Goal: Contribute content: Contribute content

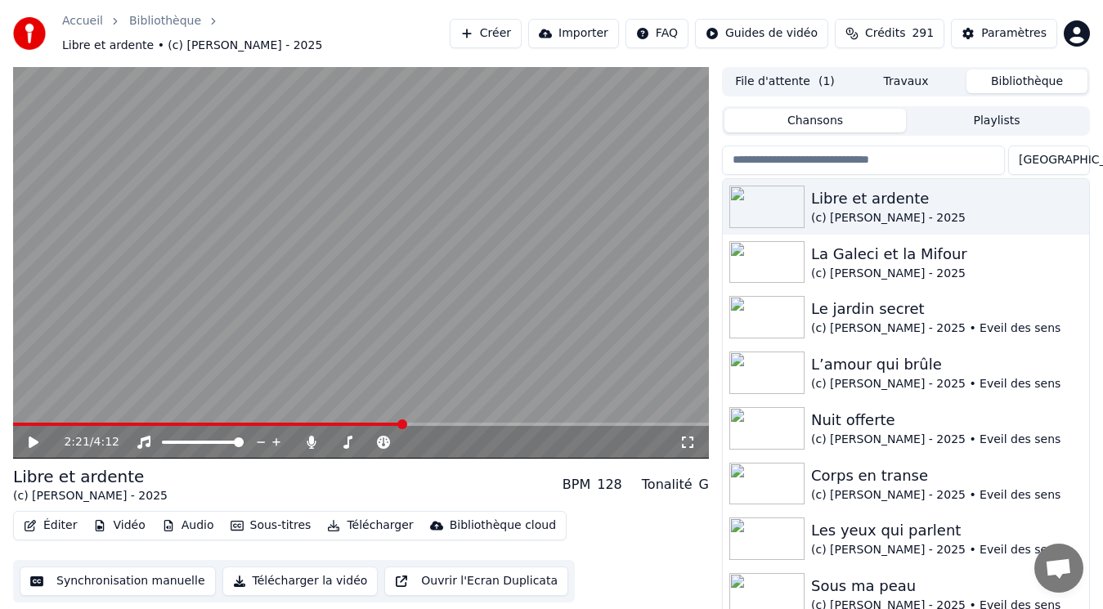
click at [53, 514] on button "Éditer" at bounding box center [50, 525] width 66 height 23
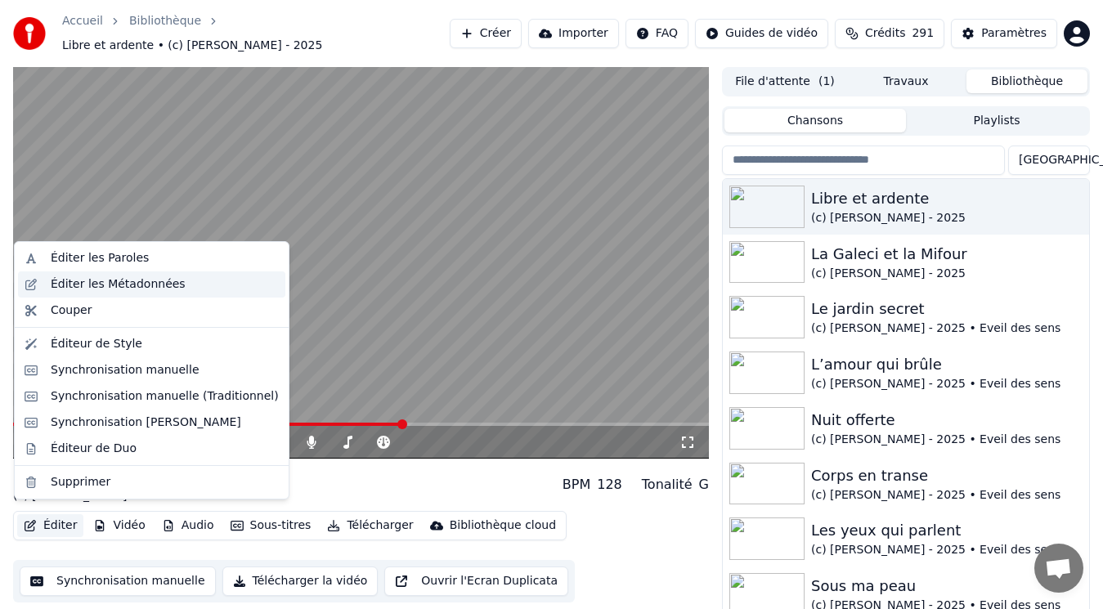
click at [65, 285] on div "Éditer les Métadonnées" at bounding box center [118, 284] width 135 height 16
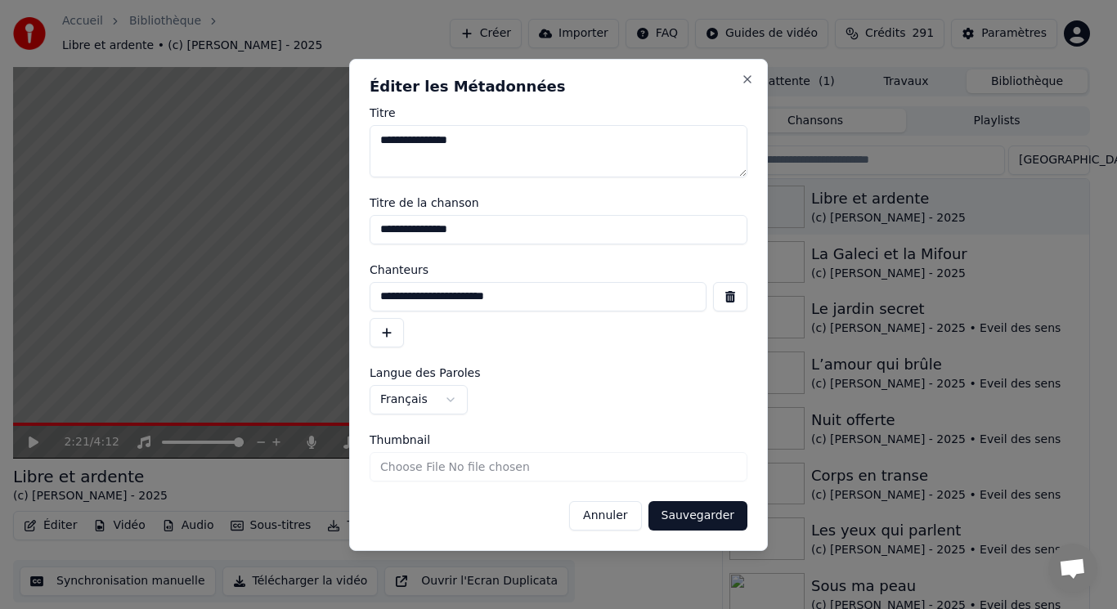
click at [388, 464] on input "Thumbnail" at bounding box center [559, 466] width 378 height 29
type input "**********"
click at [705, 520] on button "Sauvegarder" at bounding box center [697, 515] width 99 height 29
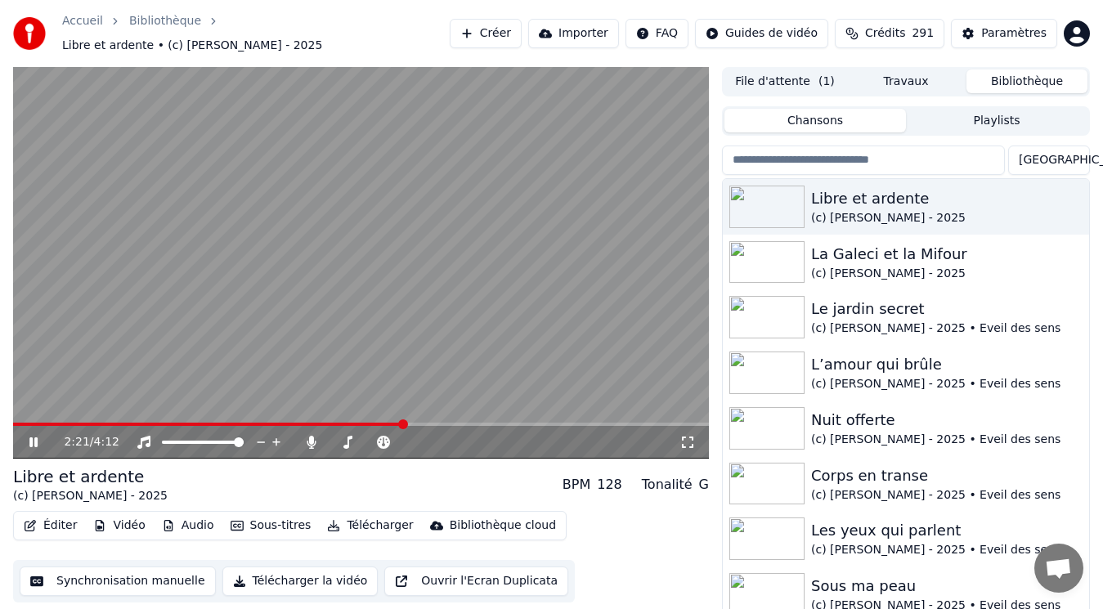
click at [574, 298] on video at bounding box center [361, 263] width 696 height 392
click at [518, 24] on button "Créer" at bounding box center [486, 33] width 72 height 29
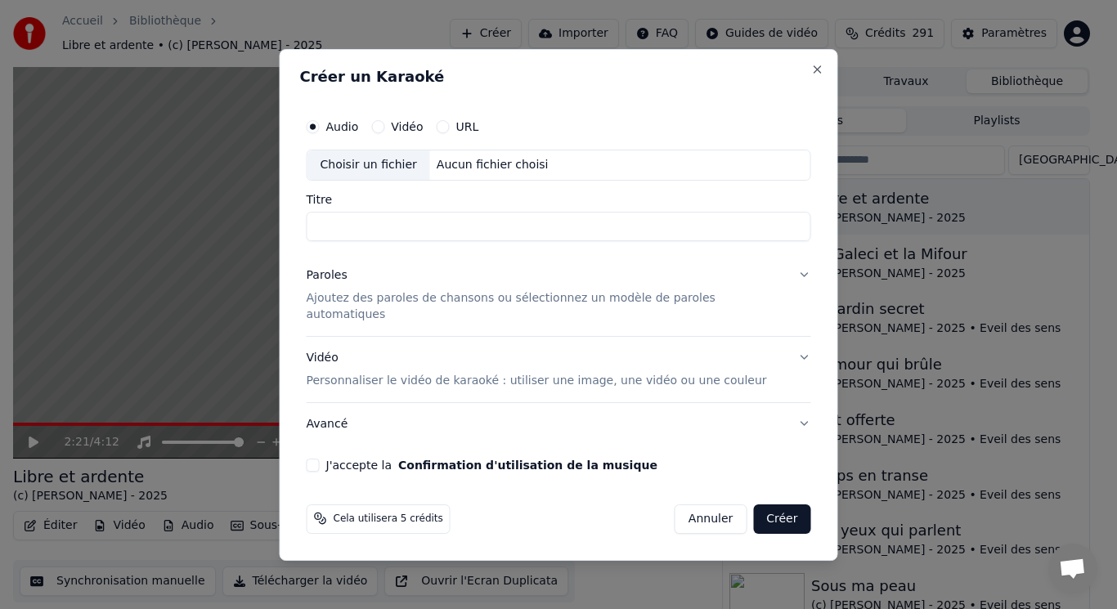
click at [393, 170] on div "Choisir un fichier" at bounding box center [368, 164] width 123 height 29
type input "**********"
click at [401, 308] on p "Ajoutez des paroles de chansons ou sélectionnez un modèle de paroles automatiqu…" at bounding box center [546, 306] width 478 height 33
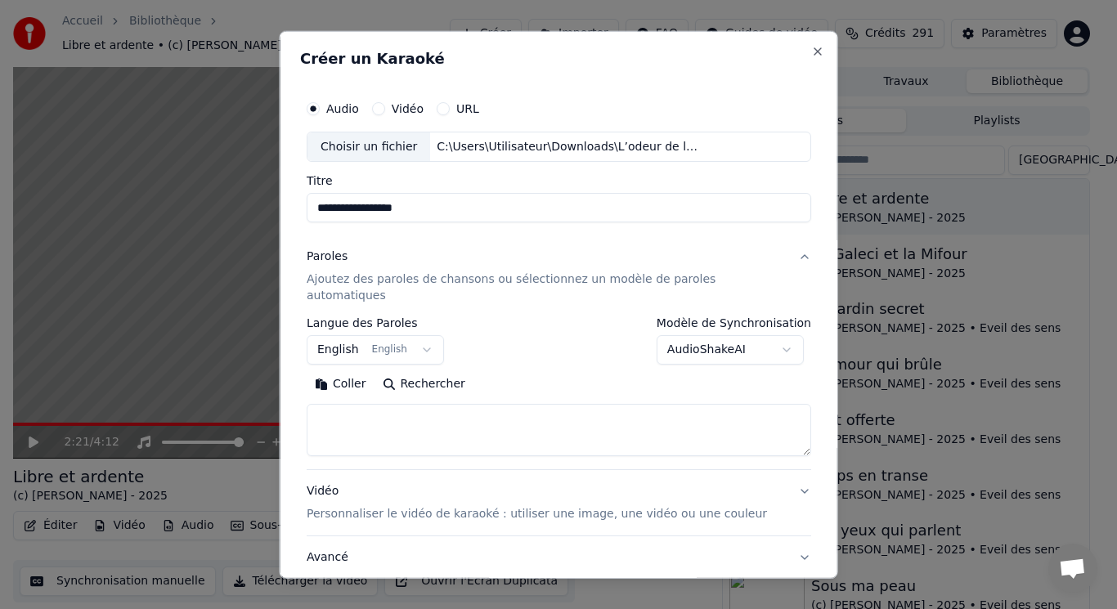
click at [386, 335] on button "English English" at bounding box center [375, 349] width 137 height 29
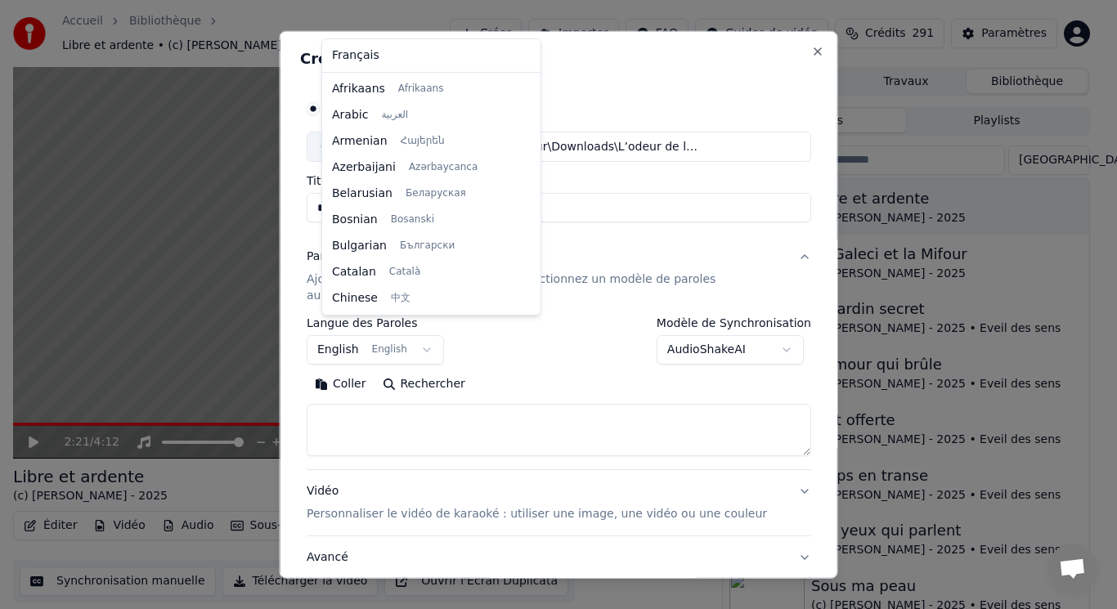
scroll to position [131, 0]
select select "**"
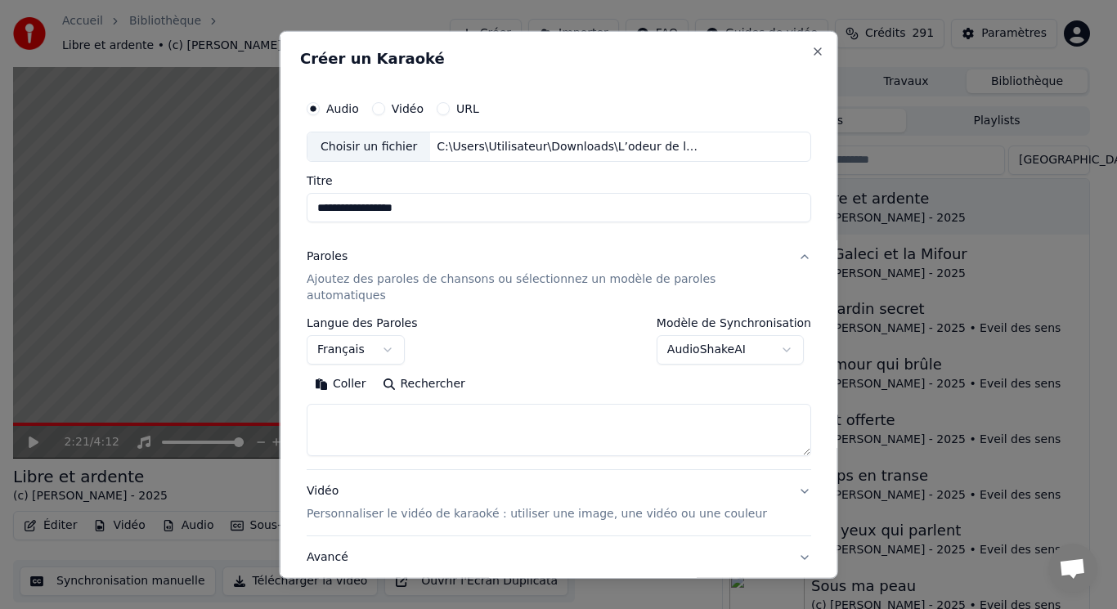
click at [362, 371] on button "Coller" at bounding box center [341, 384] width 68 height 26
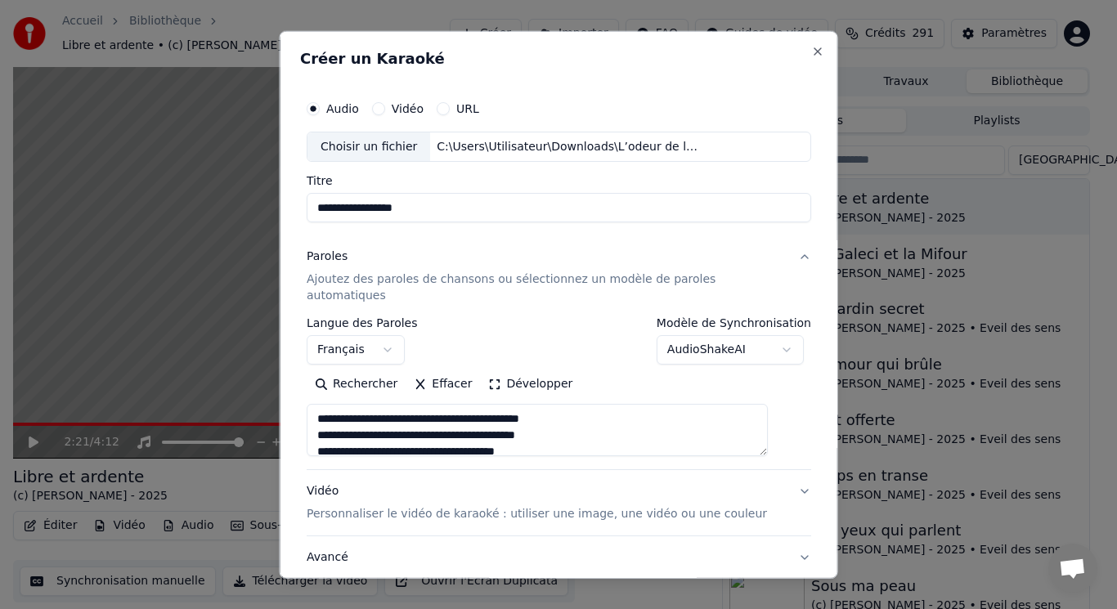
click at [522, 371] on button "Développer" at bounding box center [530, 384] width 101 height 26
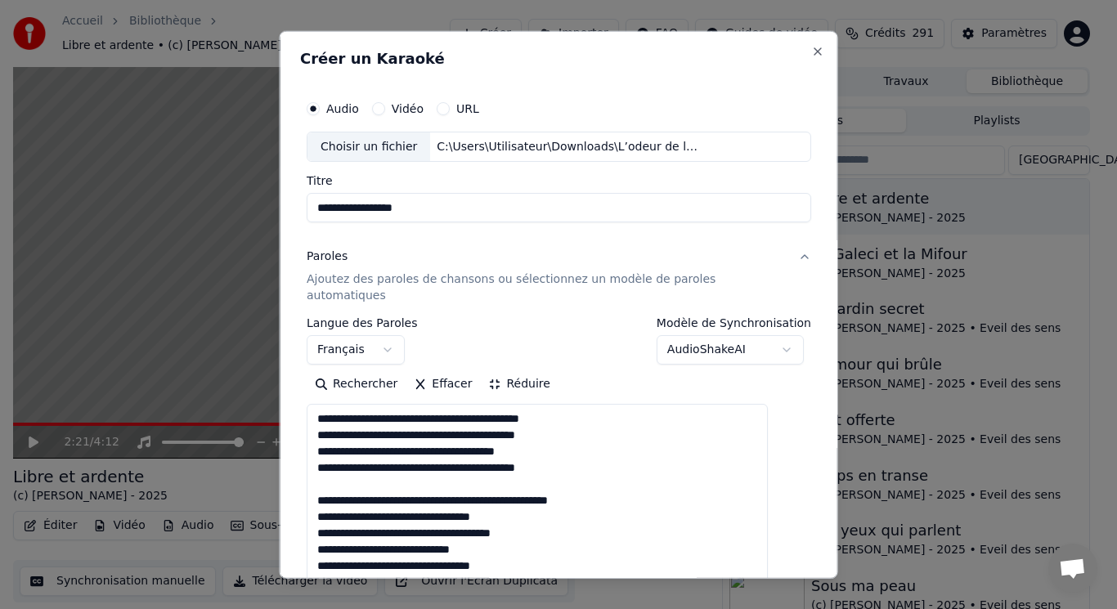
drag, startPoint x: 333, startPoint y: 469, endPoint x: 638, endPoint y: 488, distance: 305.6
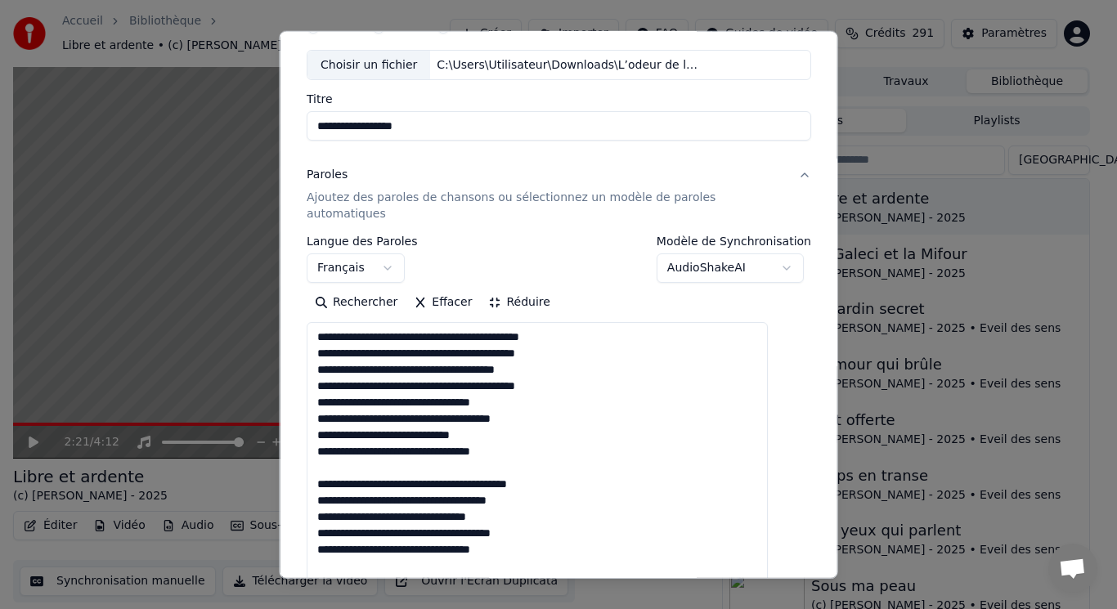
scroll to position [164, 0]
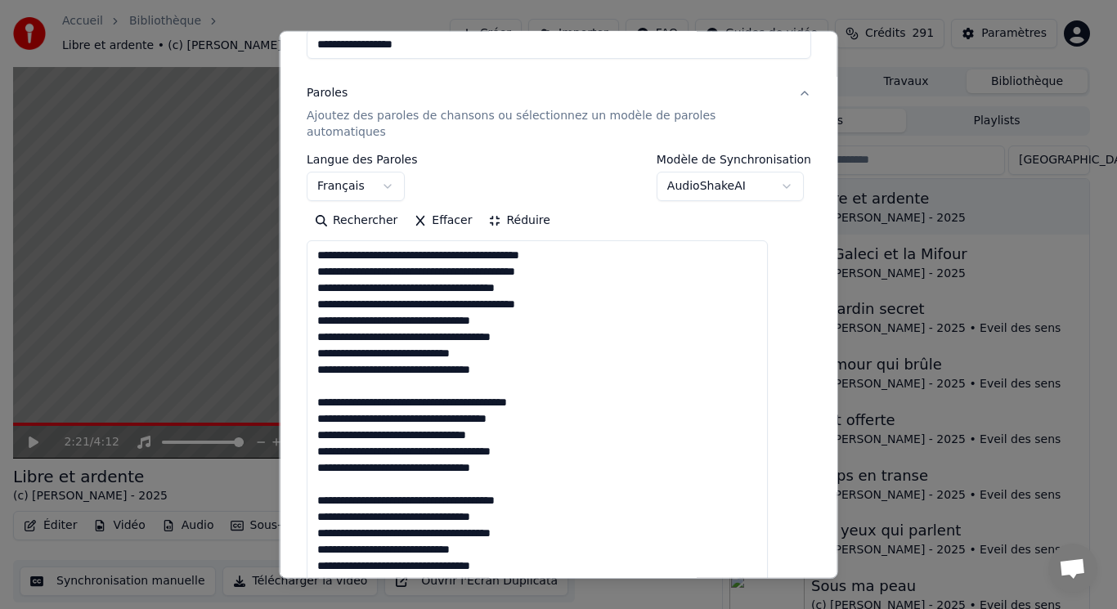
drag, startPoint x: 330, startPoint y: 367, endPoint x: 585, endPoint y: 389, distance: 256.1
click at [585, 389] on textarea at bounding box center [537, 540] width 461 height 601
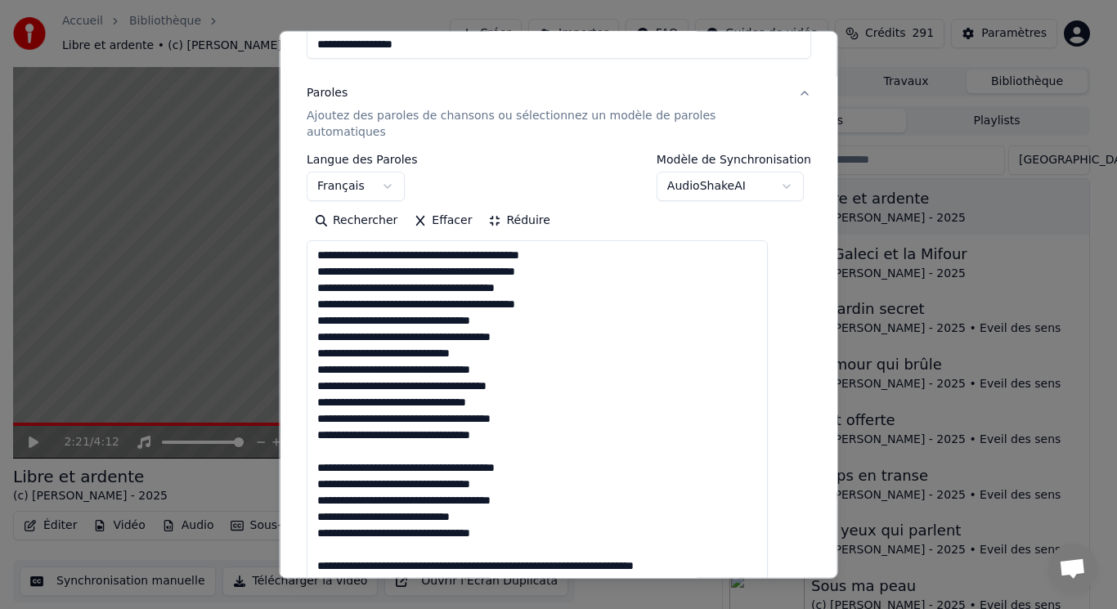
drag, startPoint x: 333, startPoint y: 434, endPoint x: 585, endPoint y: 448, distance: 253.0
click at [585, 448] on textarea at bounding box center [537, 540] width 461 height 601
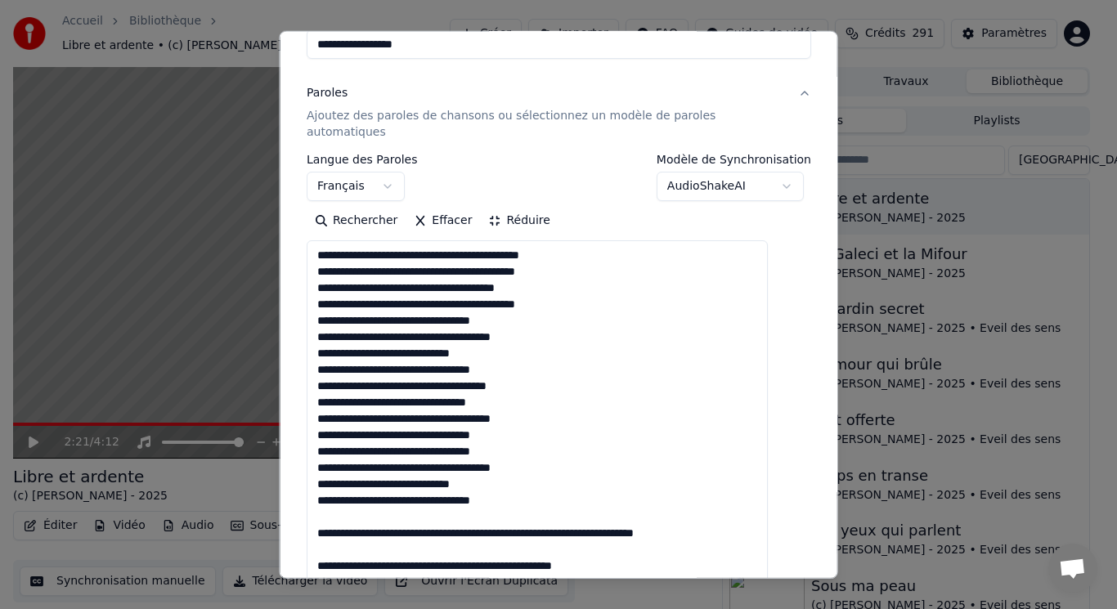
scroll to position [327, 0]
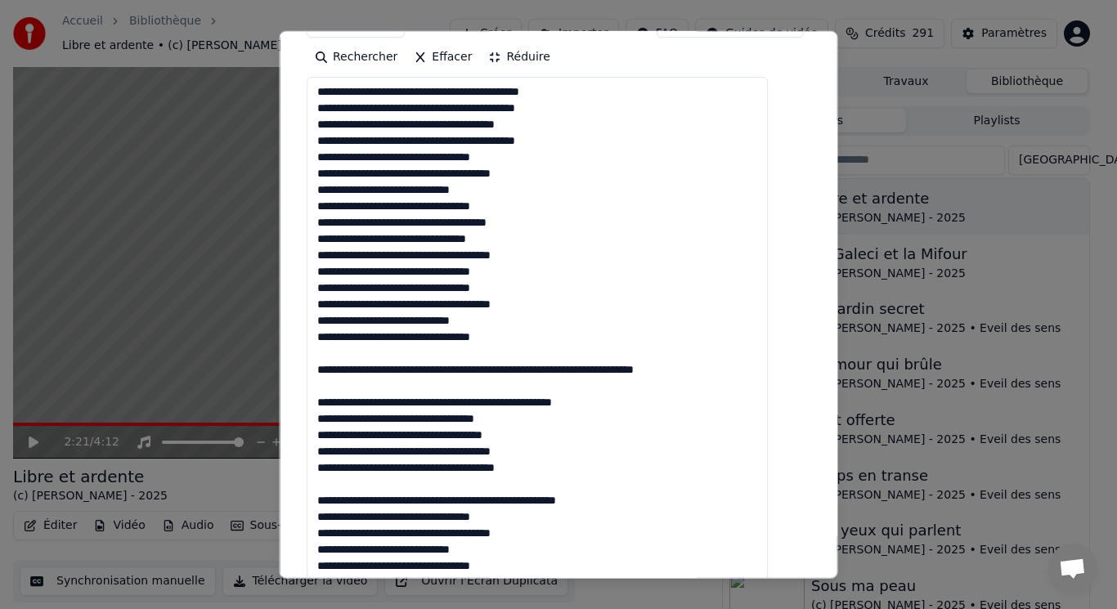
drag, startPoint x: 333, startPoint y: 335, endPoint x: 644, endPoint y: 387, distance: 315.8
click at [644, 387] on textarea at bounding box center [537, 377] width 461 height 601
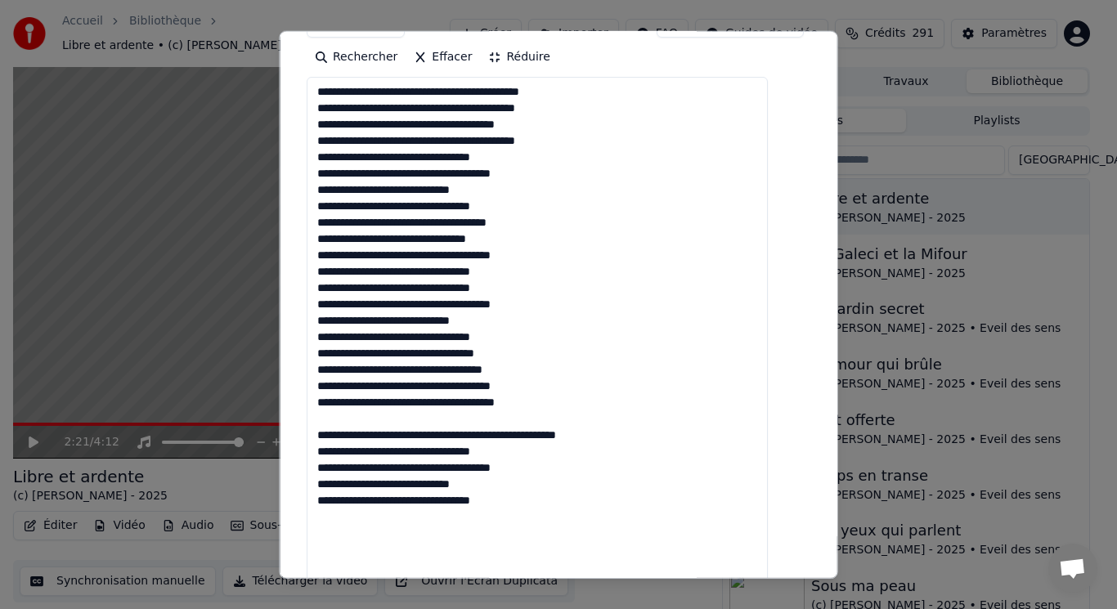
drag, startPoint x: 338, startPoint y: 406, endPoint x: 648, endPoint y: 418, distance: 310.1
click at [648, 418] on textarea at bounding box center [537, 377] width 461 height 601
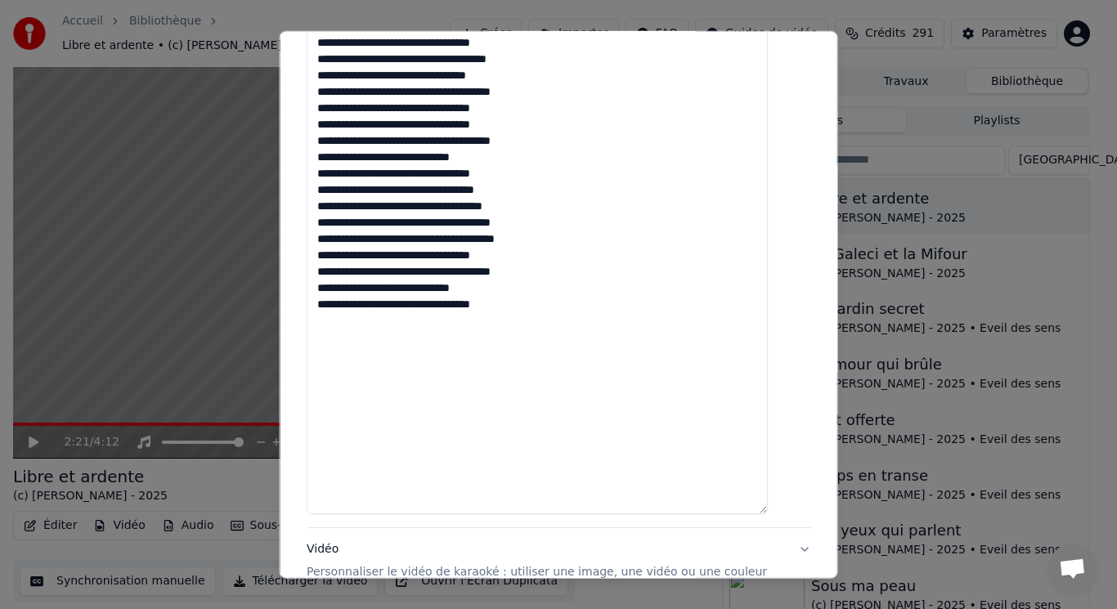
scroll to position [648, 0]
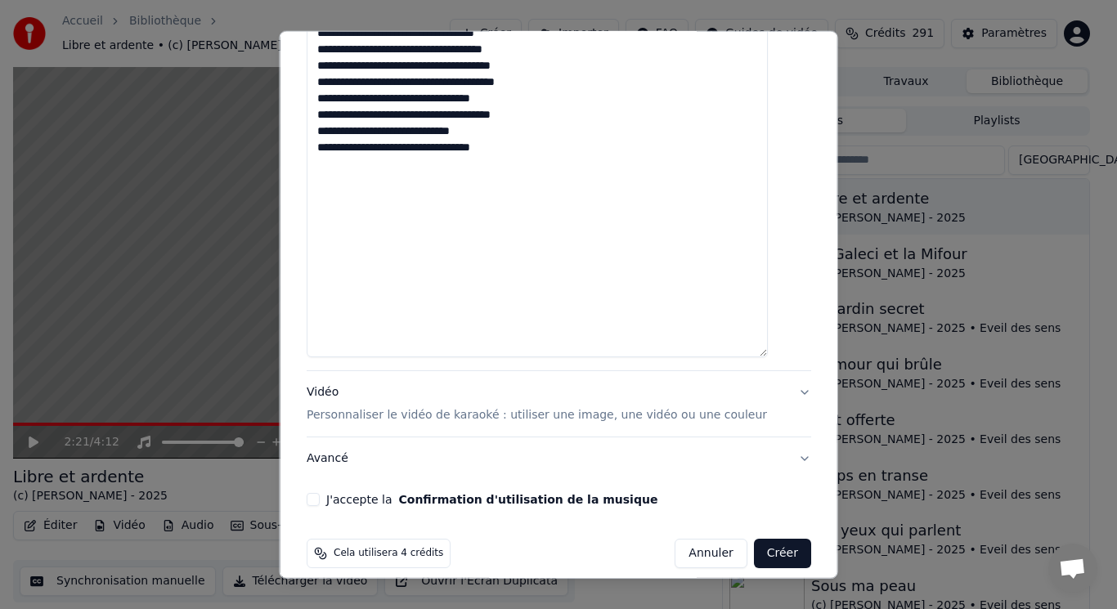
type textarea "**********"
click at [479, 407] on p "Personnaliser le vidéo de karaoké : utiliser une image, une vidéo ou une couleur" at bounding box center [537, 415] width 460 height 16
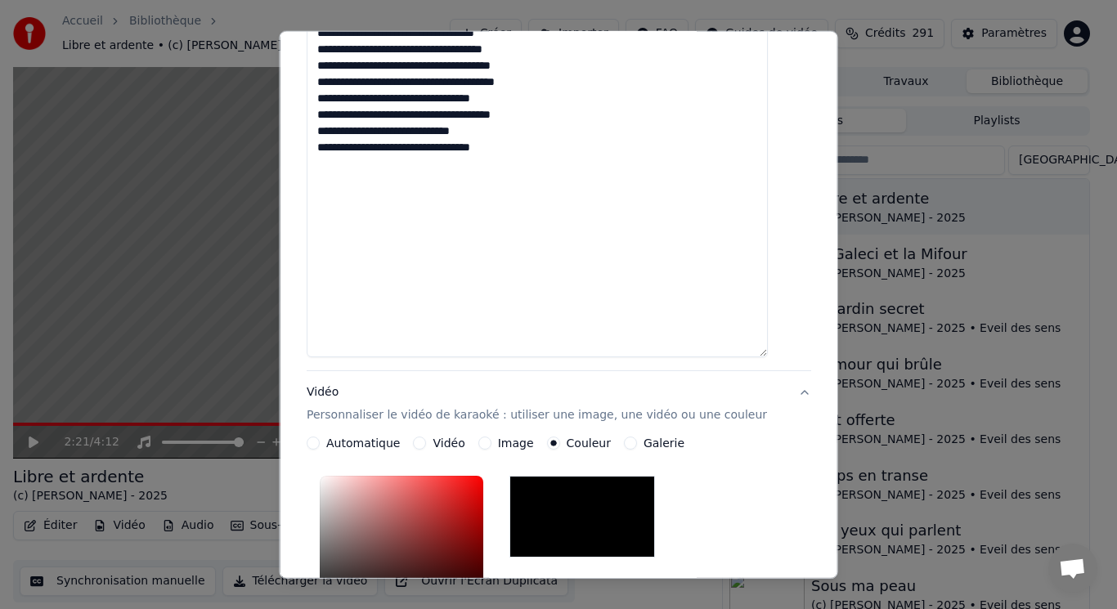
scroll to position [279, 0]
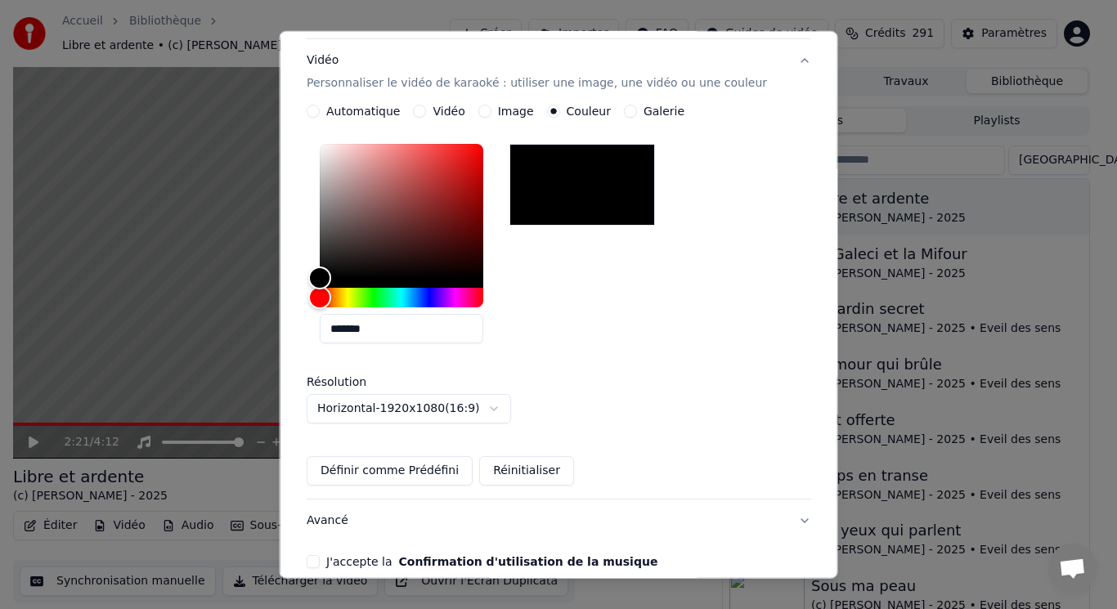
click at [434, 105] on div "Vidéo" at bounding box center [439, 111] width 52 height 13
click at [426, 105] on button "Vidéo" at bounding box center [419, 111] width 13 height 13
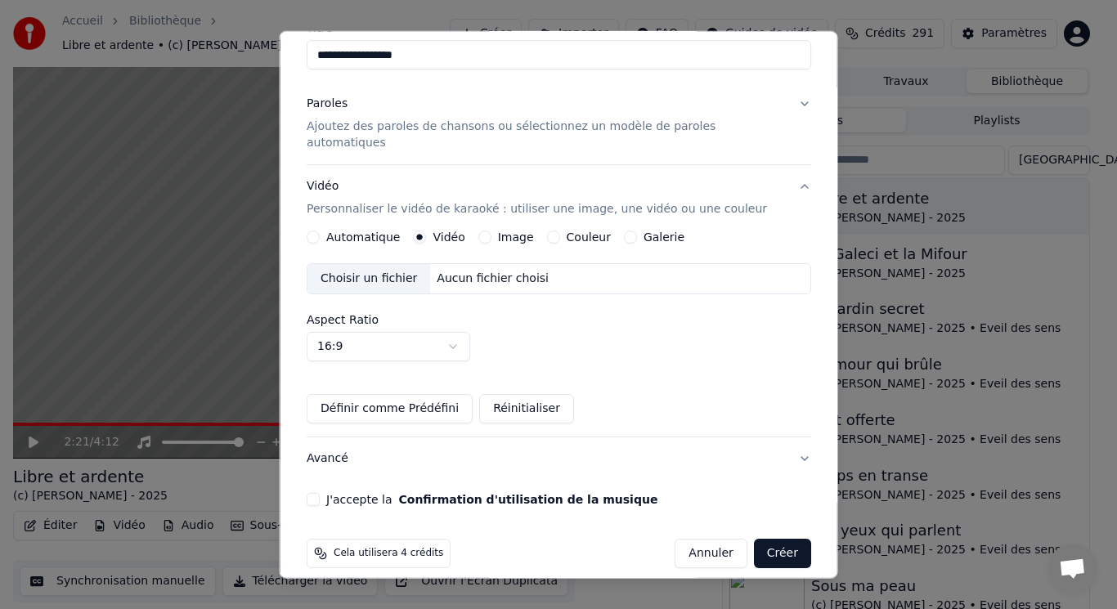
click at [374, 264] on div "Choisir un fichier" at bounding box center [368, 278] width 123 height 29
click at [320, 493] on button "J'accepte la Confirmation d'utilisation de la musique" at bounding box center [313, 499] width 13 height 13
click at [755, 539] on button "Créer" at bounding box center [781, 553] width 57 height 29
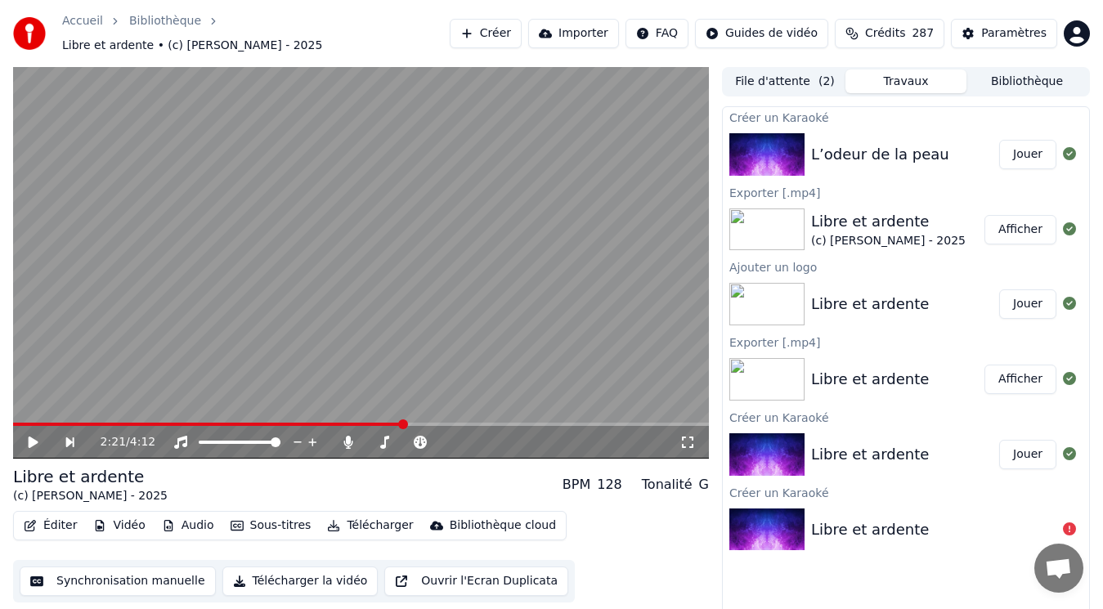
click at [919, 529] on div "Libre et ardente" at bounding box center [933, 529] width 245 height 23
click at [829, 144] on div "L’odeur de la peau" at bounding box center [880, 154] width 138 height 23
click at [771, 141] on img at bounding box center [766, 154] width 75 height 43
click at [1025, 144] on button "Jouer" at bounding box center [1027, 154] width 57 height 29
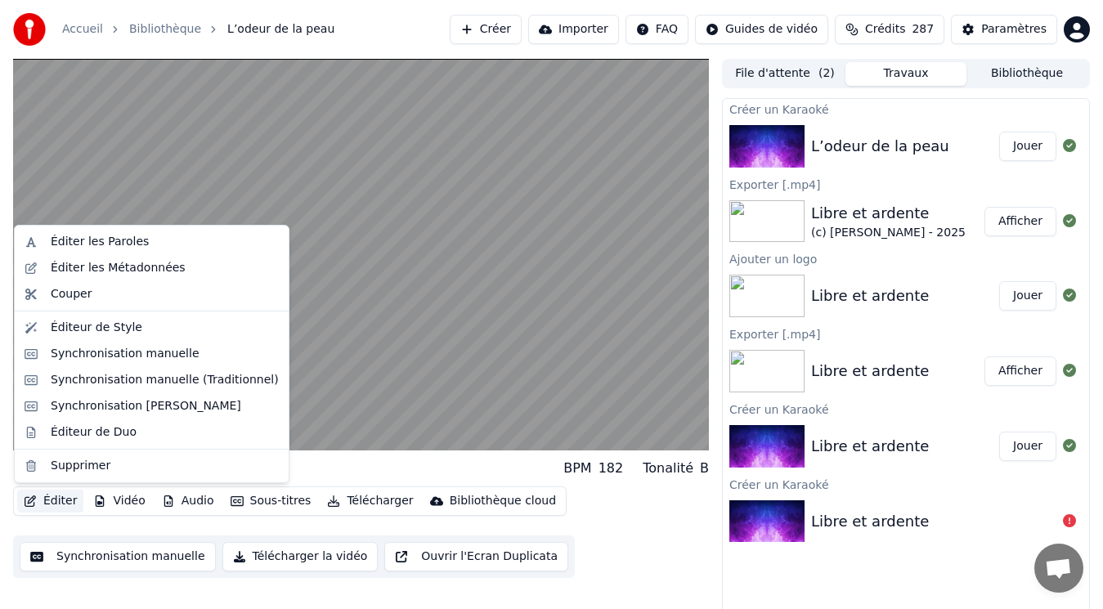
click at [44, 502] on button "Éditer" at bounding box center [50, 501] width 66 height 23
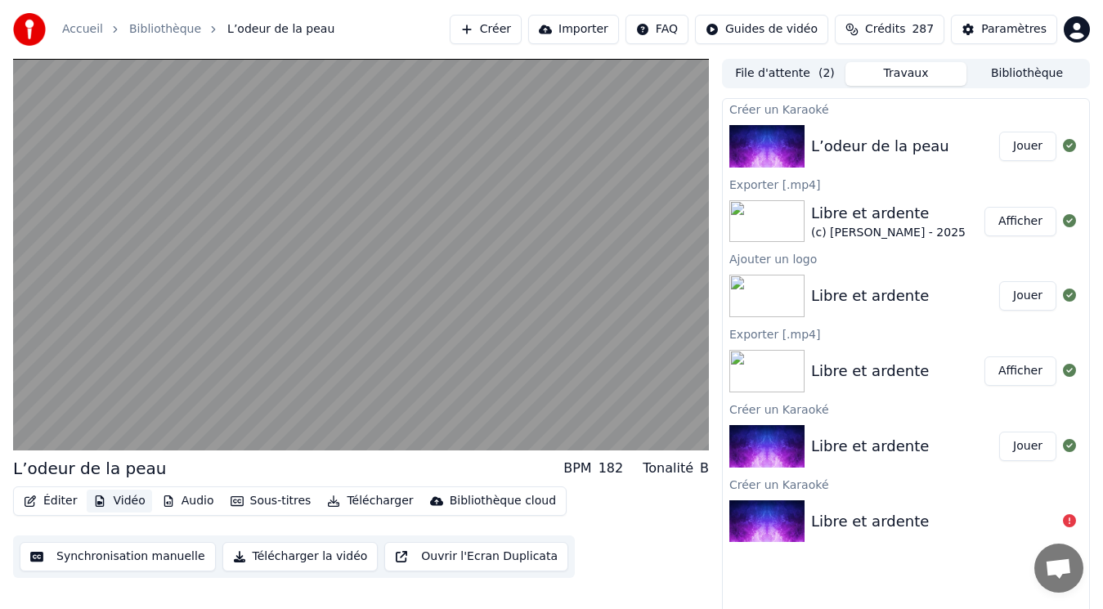
click at [119, 496] on button "Vidéo" at bounding box center [119, 501] width 65 height 23
click at [118, 496] on button "Vidéo" at bounding box center [119, 501] width 65 height 23
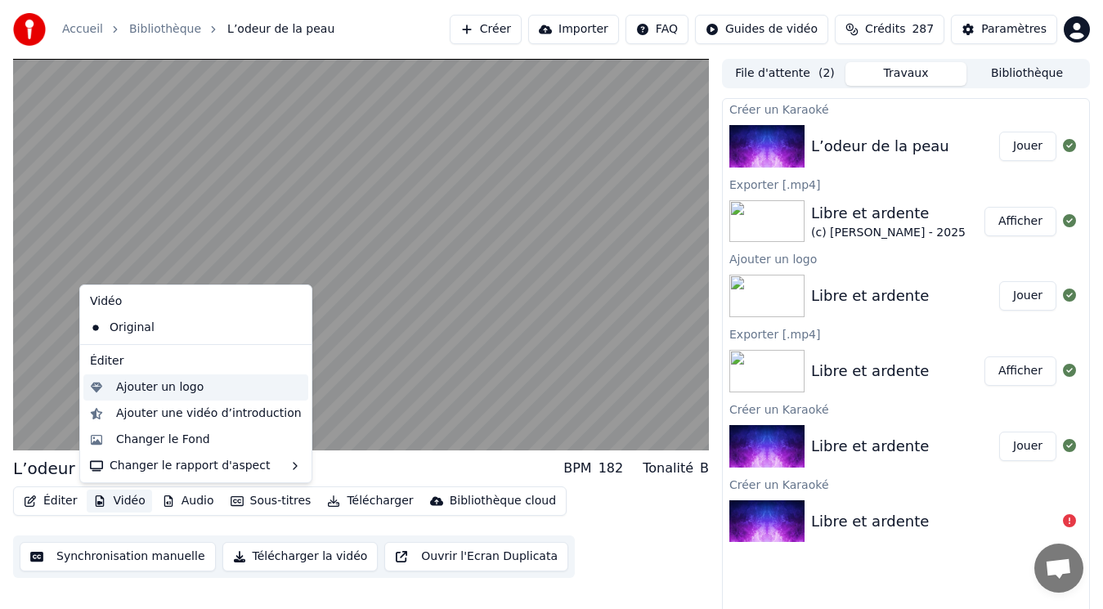
click at [204, 387] on div "Ajouter un logo" at bounding box center [209, 387] width 186 height 16
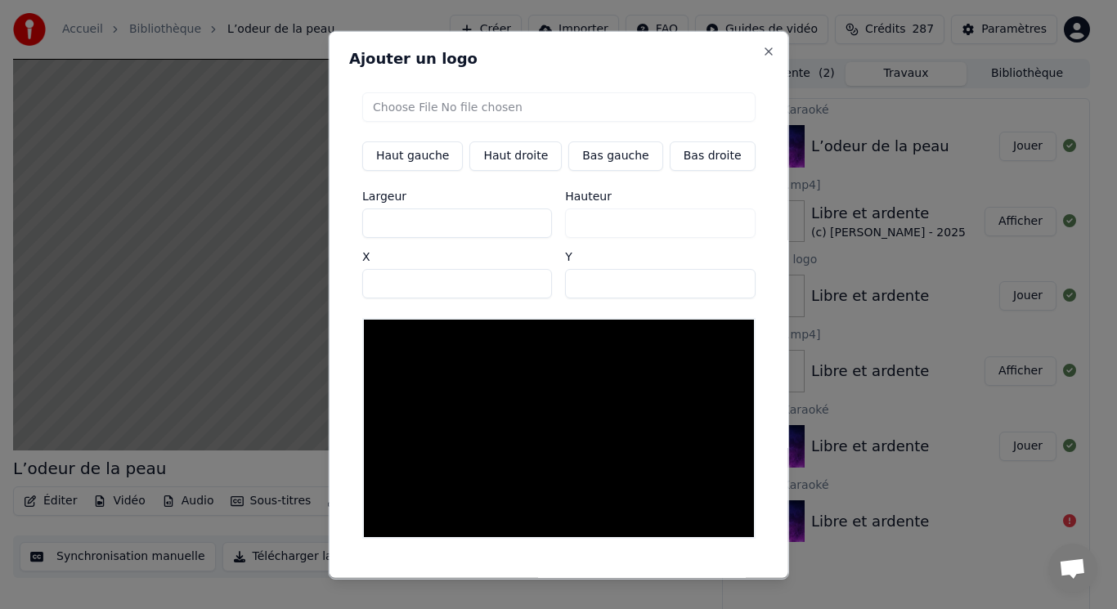
click at [451, 105] on input "file" at bounding box center [558, 106] width 393 height 29
type input "**********"
type input "***"
click at [570, 160] on button "Bas gauche" at bounding box center [615, 155] width 94 height 29
type input "***"
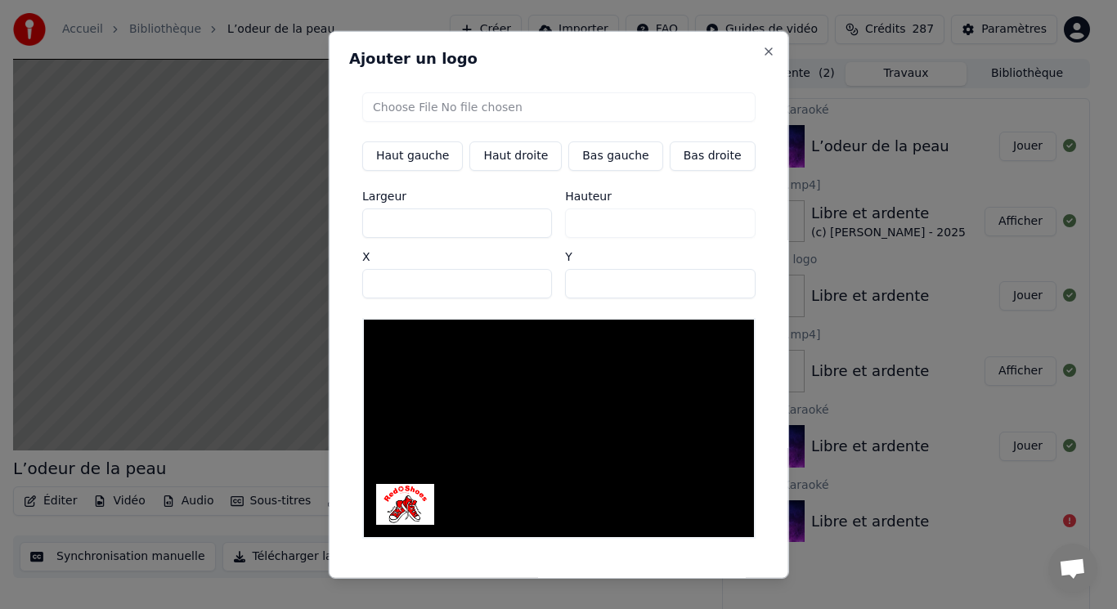
click at [669, 578] on button "Sauvegarder" at bounding box center [718, 592] width 99 height 29
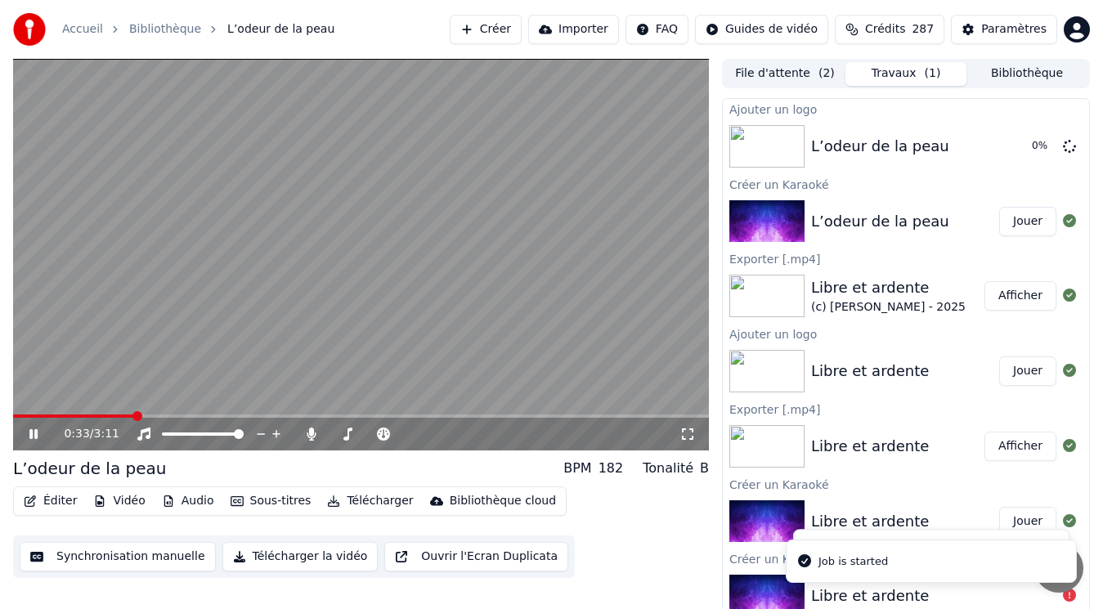
click at [231, 263] on video at bounding box center [361, 255] width 696 height 392
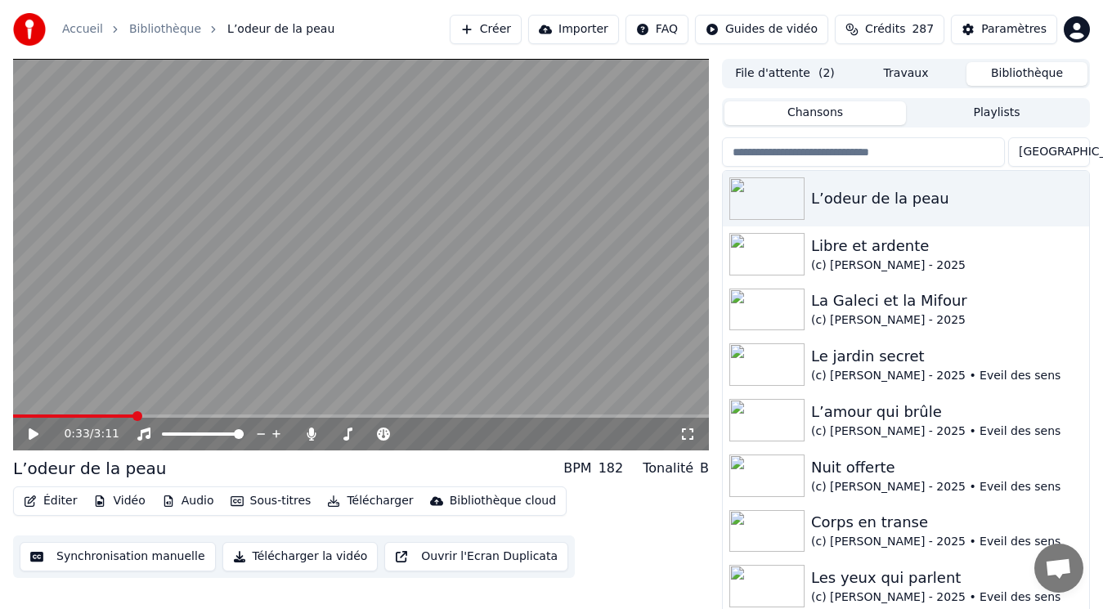
click at [1004, 65] on button "Bibliothèque" at bounding box center [1026, 74] width 121 height 24
click at [884, 258] on div "(c) [PERSON_NAME] - 2025" at bounding box center [938, 266] width 255 height 16
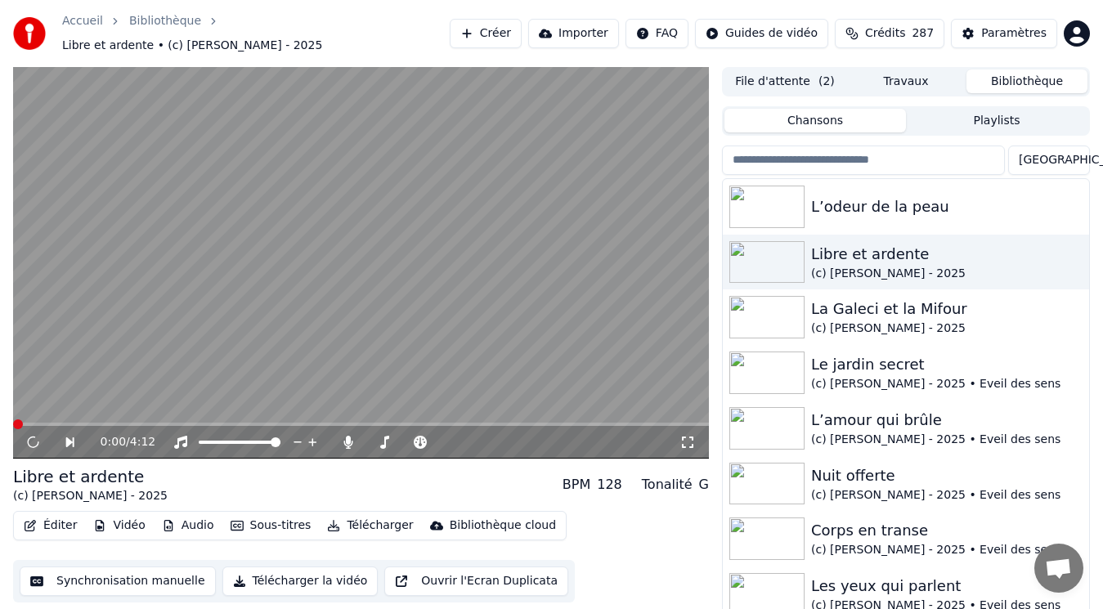
click at [47, 518] on button "Éditer" at bounding box center [50, 525] width 66 height 23
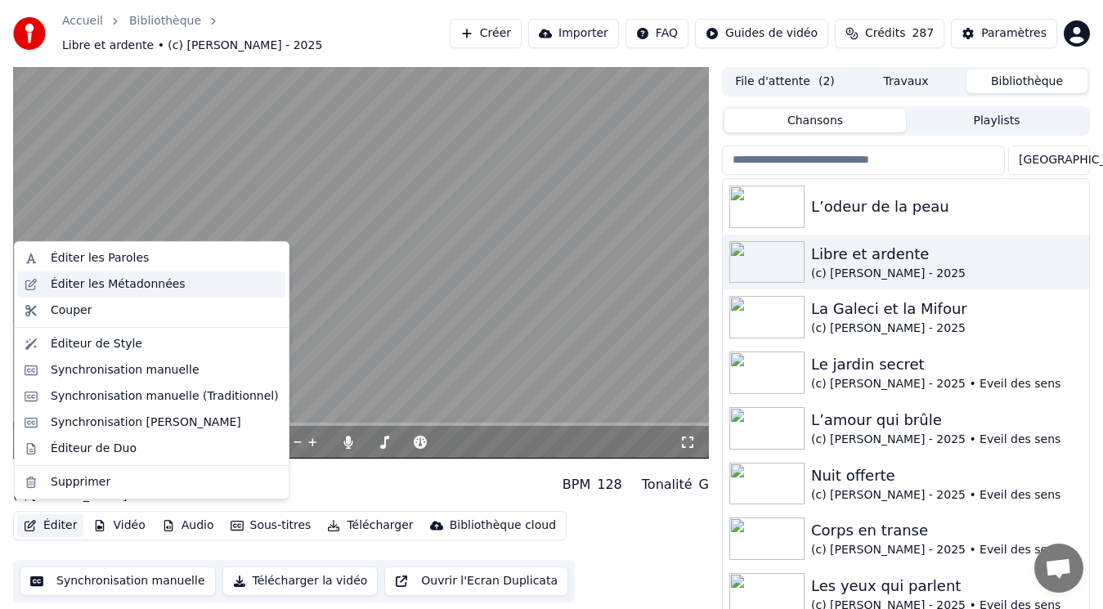
click at [137, 281] on div "Éditer les Métadonnées" at bounding box center [118, 284] width 135 height 16
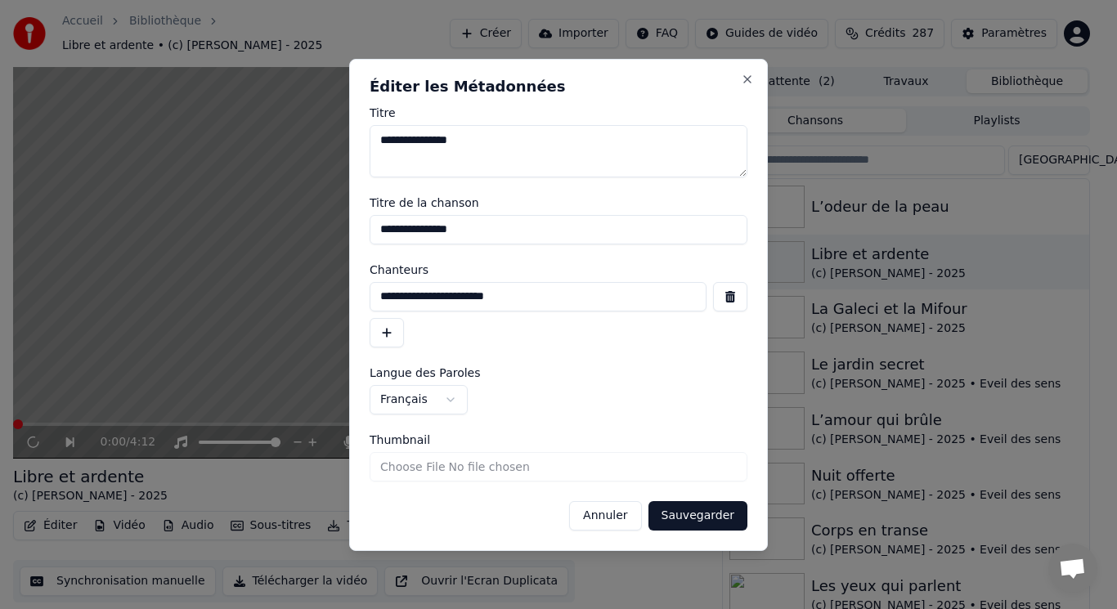
drag, startPoint x: 643, startPoint y: 300, endPoint x: 334, endPoint y: 316, distance: 308.7
click at [334, 316] on body "Accueil Bibliothèque Libre et ardente • (c) [PERSON_NAME] - 2025 Créer Importer…" at bounding box center [551, 304] width 1103 height 609
click at [615, 514] on button "Annuler" at bounding box center [605, 515] width 72 height 29
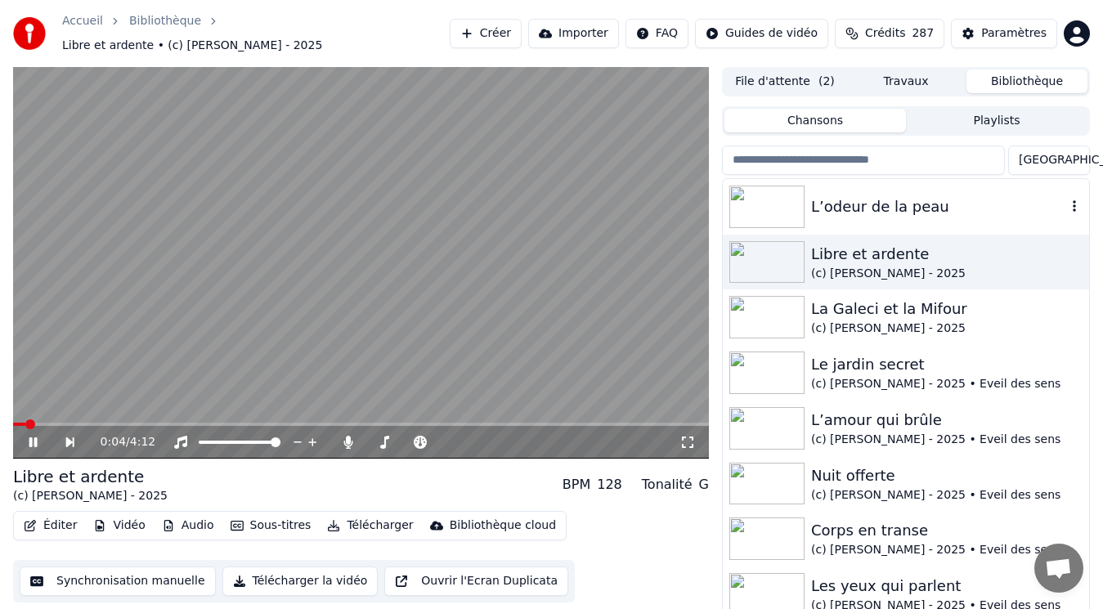
click at [809, 196] on div at bounding box center [770, 207] width 82 height 43
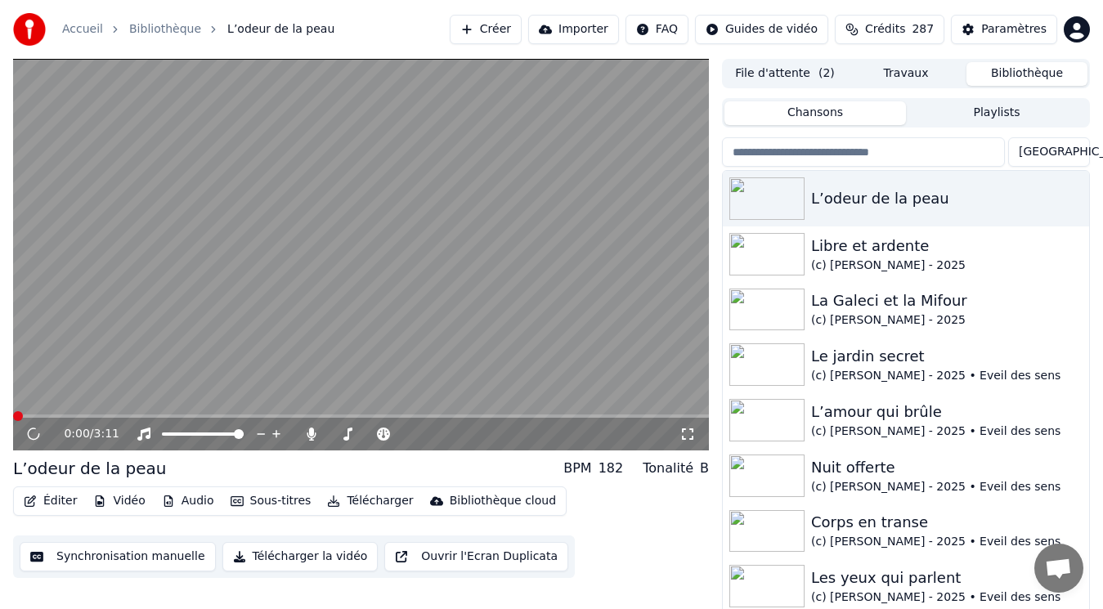
click at [51, 500] on button "Éditer" at bounding box center [50, 501] width 66 height 23
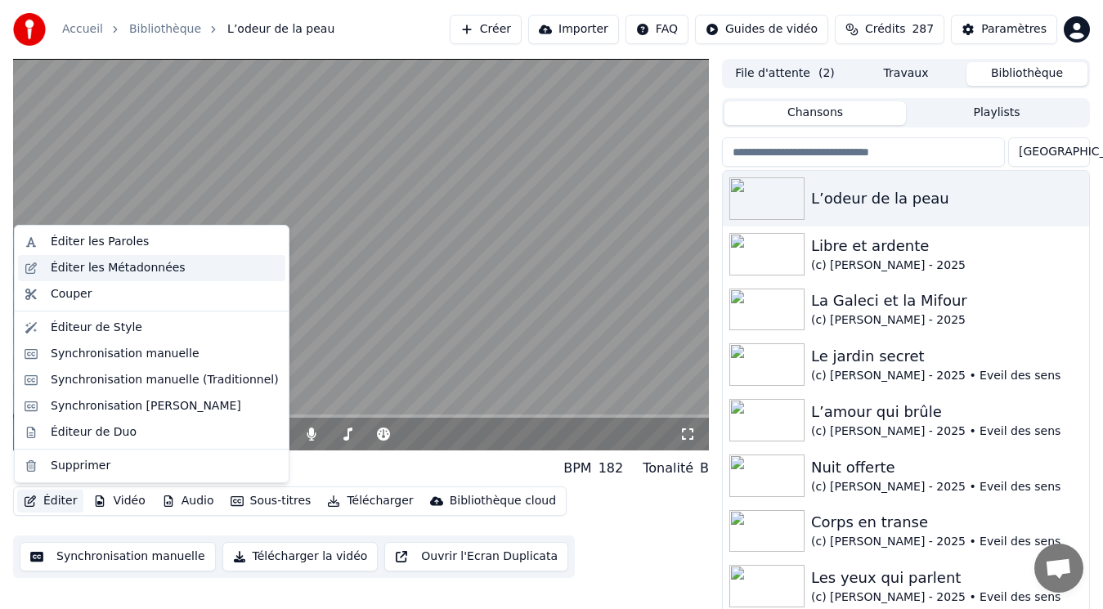
click at [123, 274] on div "Éditer les Métadonnées" at bounding box center [118, 268] width 135 height 16
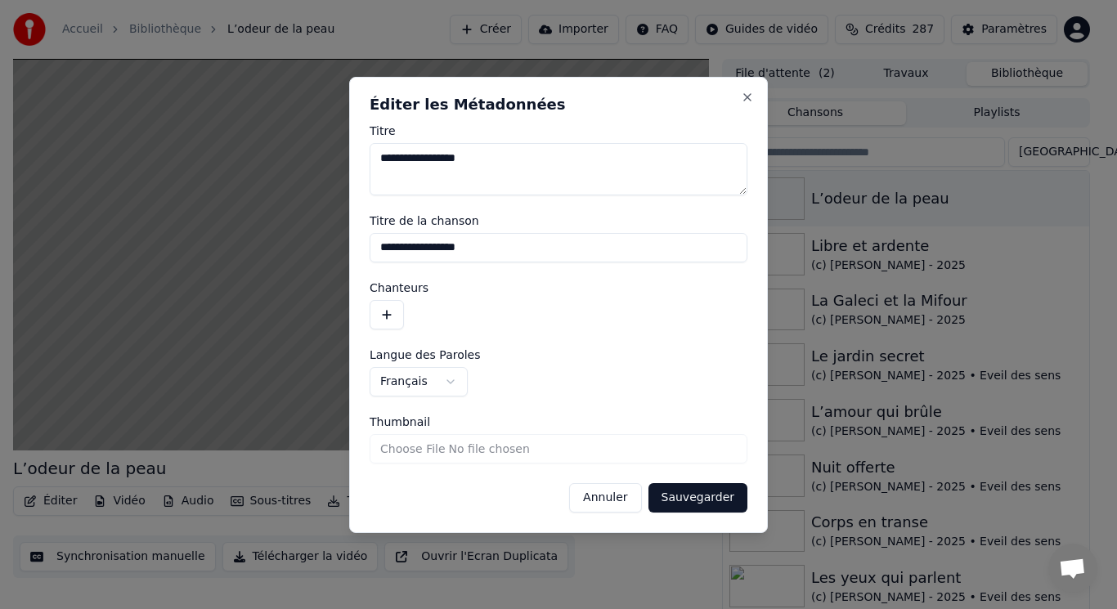
click at [395, 314] on button "button" at bounding box center [387, 314] width 34 height 29
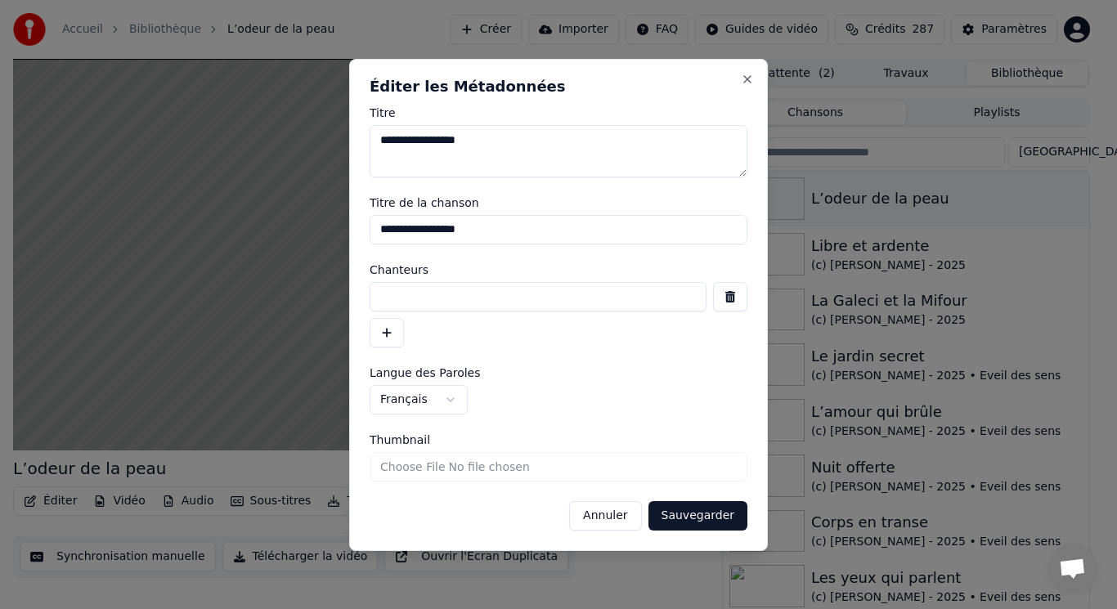
paste input "**********"
type input "**********"
click at [682, 520] on button "Sauvegarder" at bounding box center [697, 515] width 99 height 29
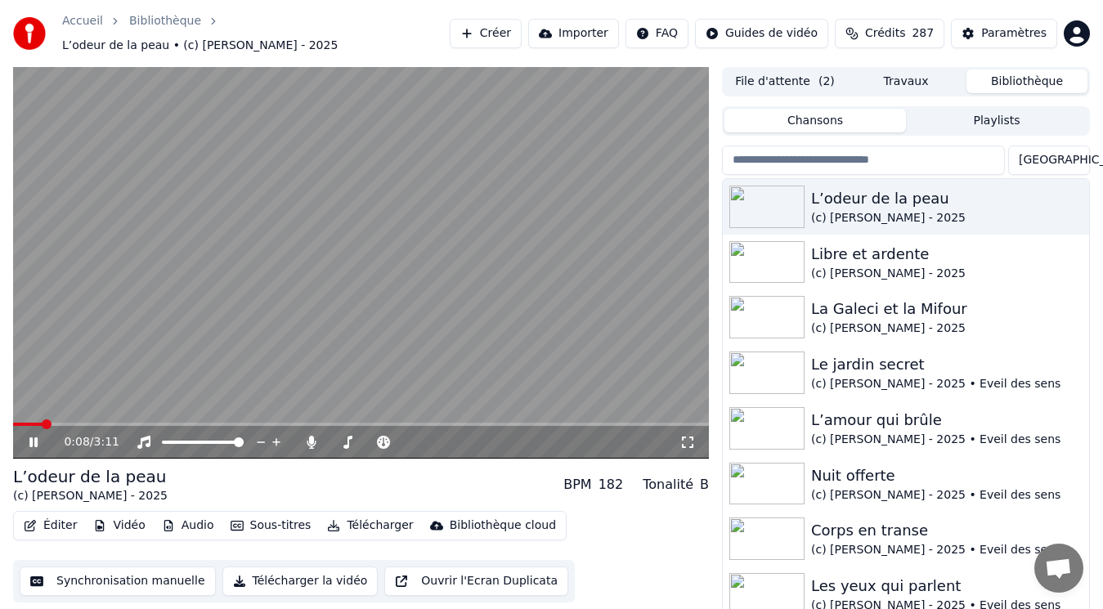
drag, startPoint x: 325, startPoint y: 222, endPoint x: 338, endPoint y: 225, distance: 13.3
click at [325, 222] on video at bounding box center [361, 263] width 696 height 392
click at [791, 195] on img at bounding box center [766, 207] width 75 height 43
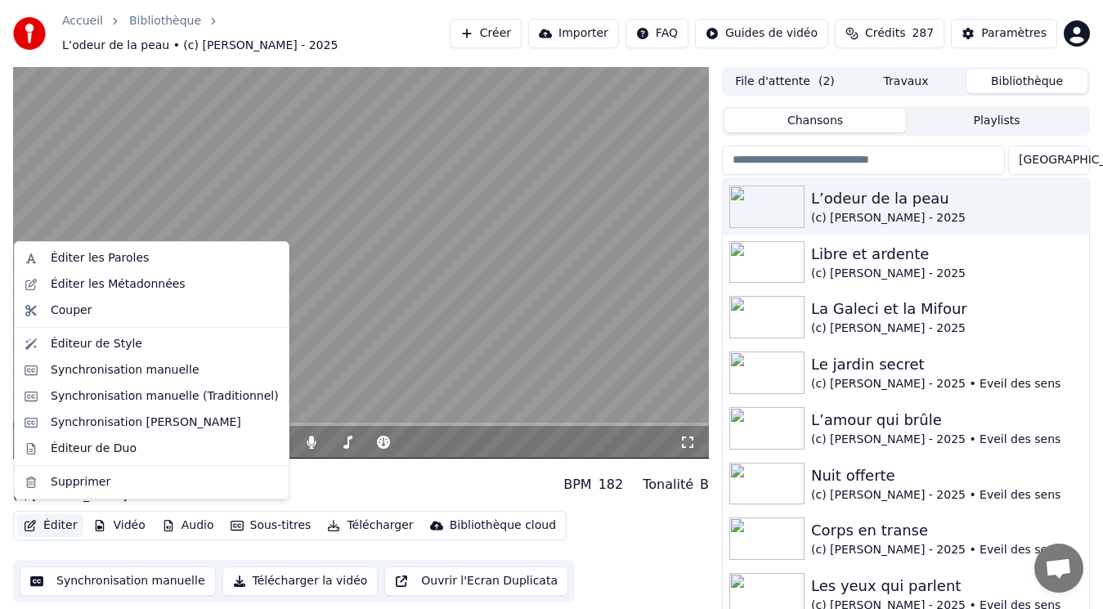
click at [65, 518] on button "Éditer" at bounding box center [50, 525] width 66 height 23
click at [114, 282] on div "Éditer les Métadonnées" at bounding box center [118, 284] width 135 height 16
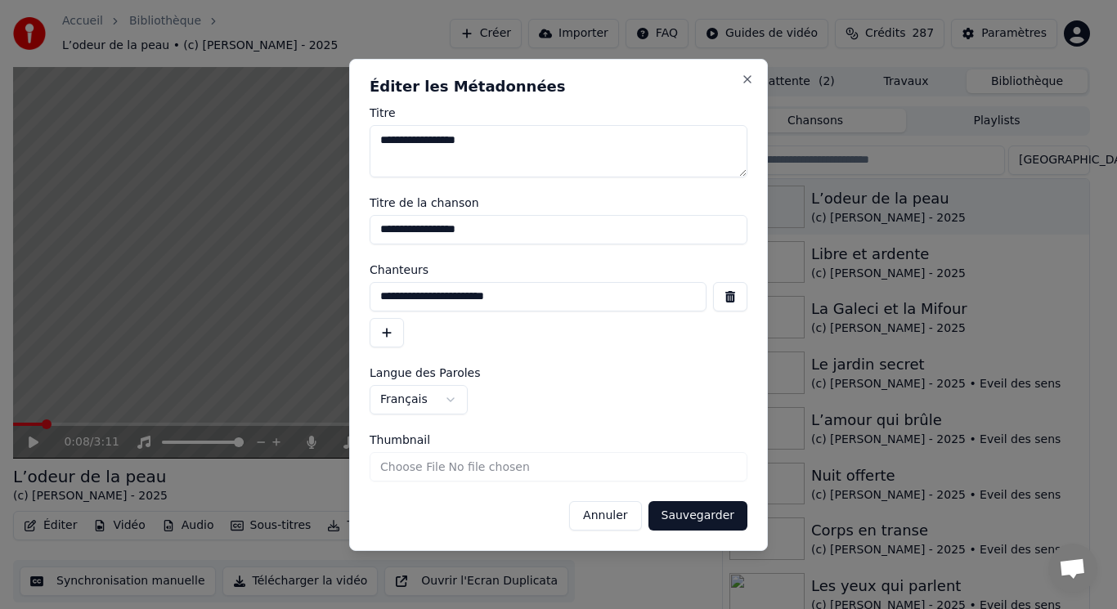
click at [424, 466] on input "Thumbnail" at bounding box center [559, 466] width 378 height 29
